Goal: Navigation & Orientation: Find specific page/section

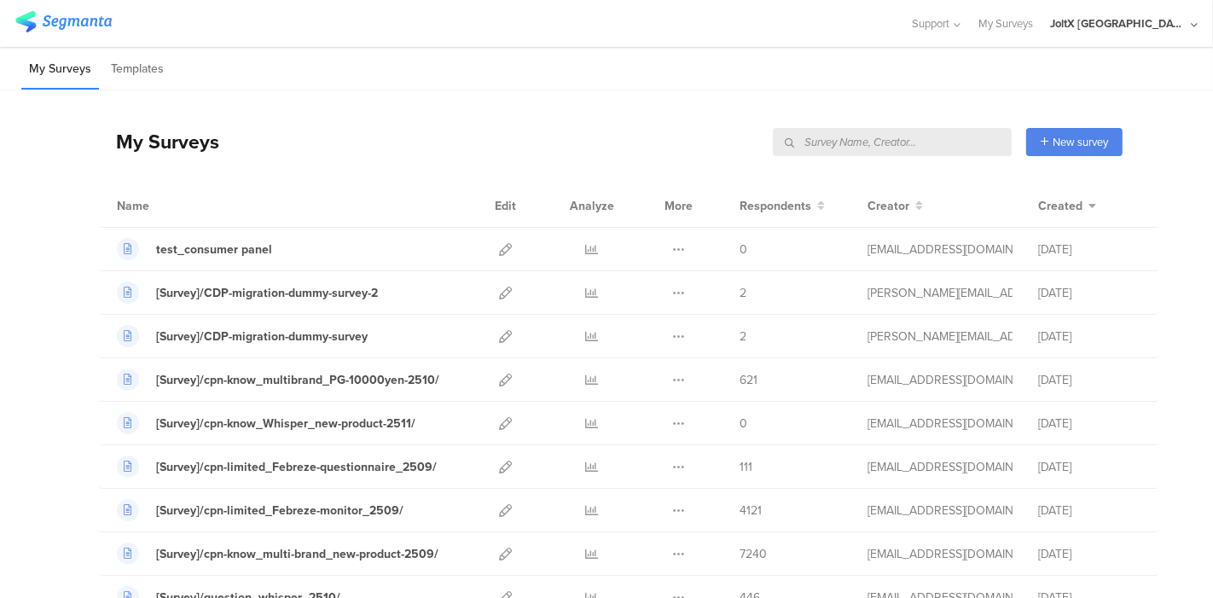
click at [62, 19] on img at bounding box center [63, 21] width 96 height 21
click at [658, 77] on div "My Surveys Templates" at bounding box center [606, 69] width 1213 height 44
